Goal: Transaction & Acquisition: Purchase product/service

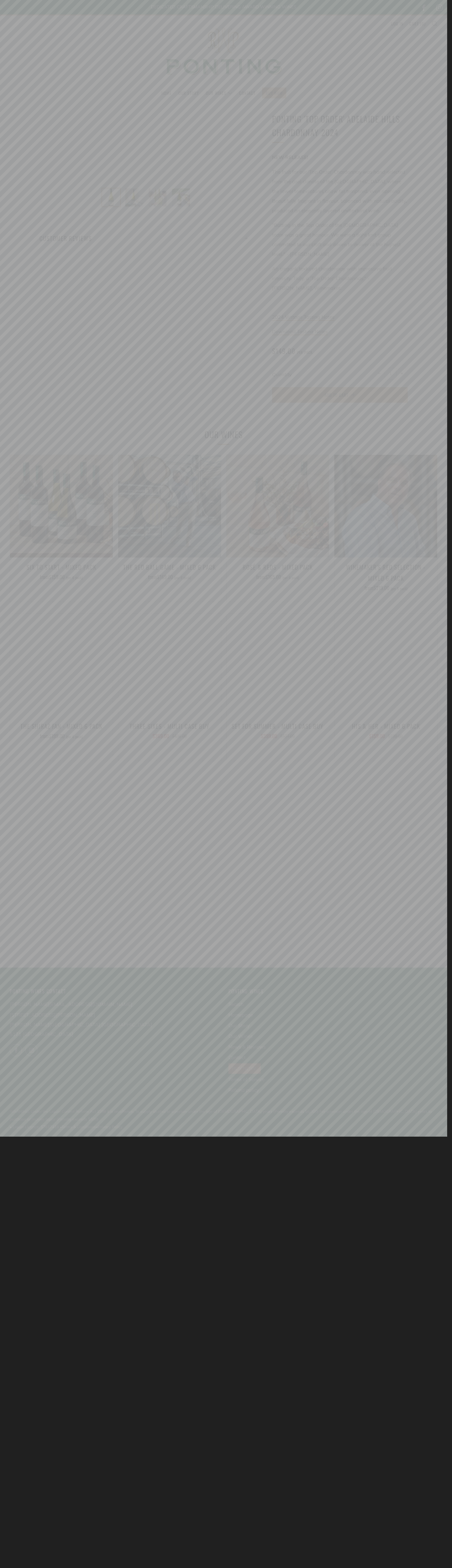
scroll to position [0, 5]
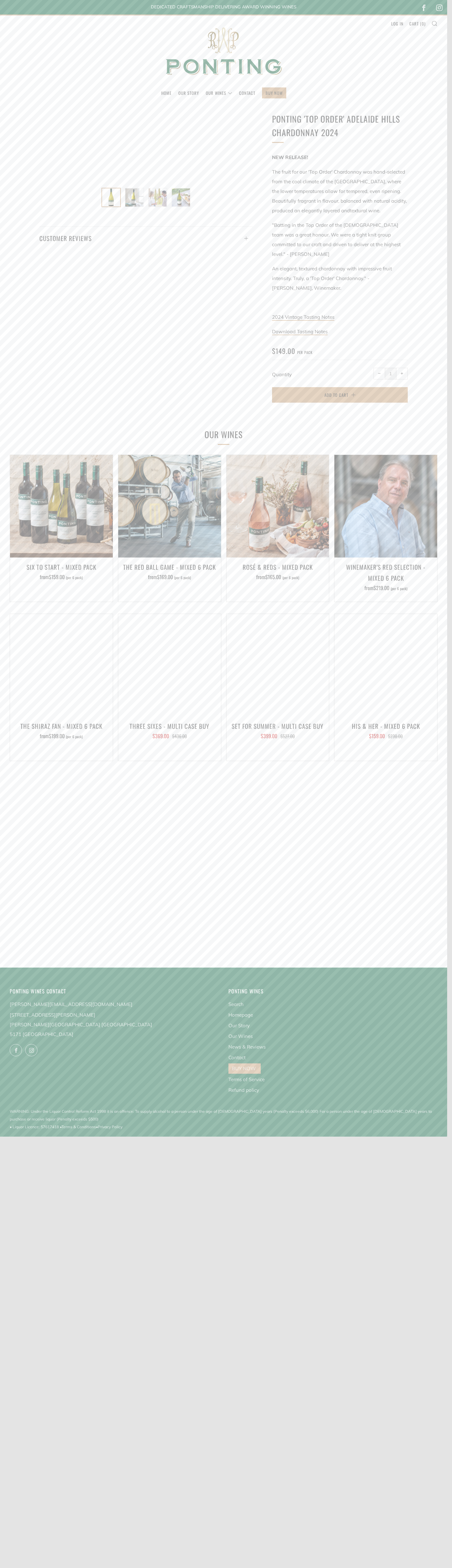
click at [224, 5] on p "DEDICATED CRAFTSMANSHIP DELIVERING AWARD WINNING WINES" at bounding box center [224, 5] width 335 height 11
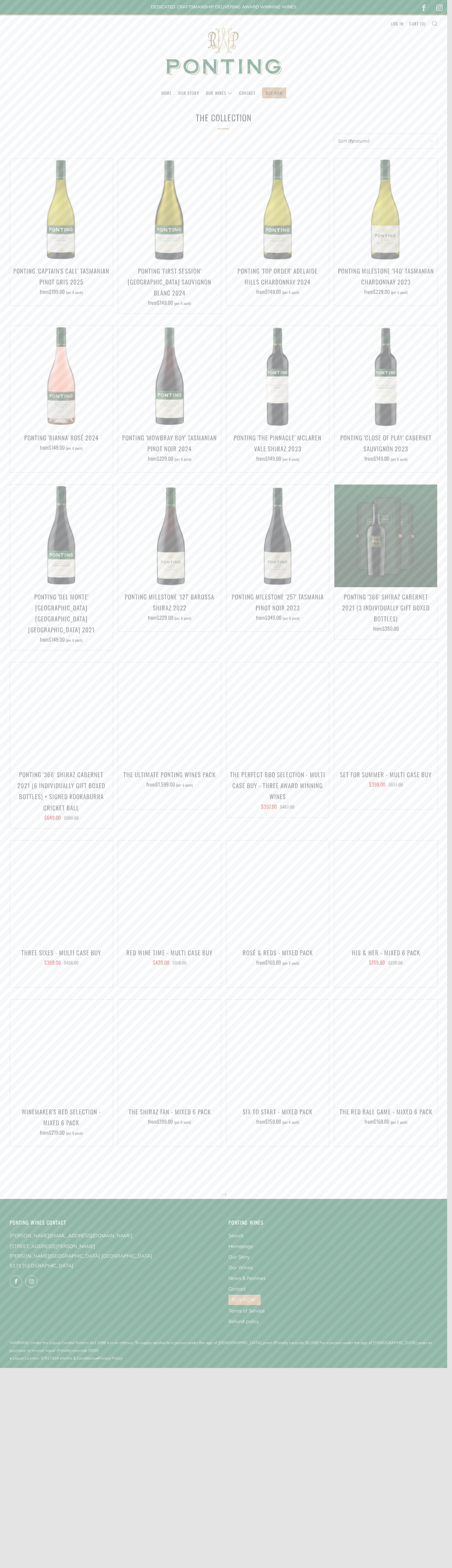
click at [429, 8] on icon at bounding box center [423, 8] width 12 height 12
click at [224, 52] on img at bounding box center [224, 51] width 129 height 72
click at [417, 24] on link "Cart ( 0 )" at bounding box center [417, 23] width 16 height 10
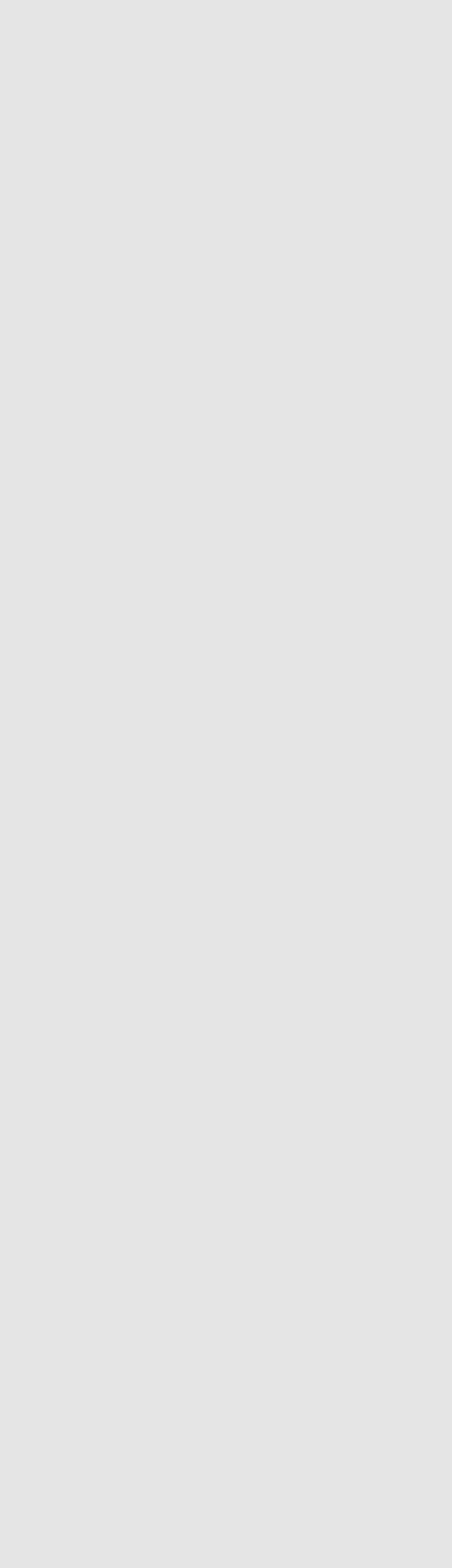
click at [32, 24] on html "Search Search Main menu Home Our Story Our Wines Contact BUY NOW" at bounding box center [224, 784] width 447 height 1568
click at [447, 775] on html "Search Search Main menu Home Our Story Our Wines Contact BUY NOW" at bounding box center [224, 784] width 447 height 1568
click at [179, 1567] on html "Search Search Main menu Home Our Story Our Wines Contact BUY NOW" at bounding box center [224, 784] width 447 height 1568
click at [4, 165] on html "Search Search Main menu Home Our Story Our Wines Contact BUY NOW" at bounding box center [224, 784] width 447 height 1568
